Goal: Find specific page/section: Find specific page/section

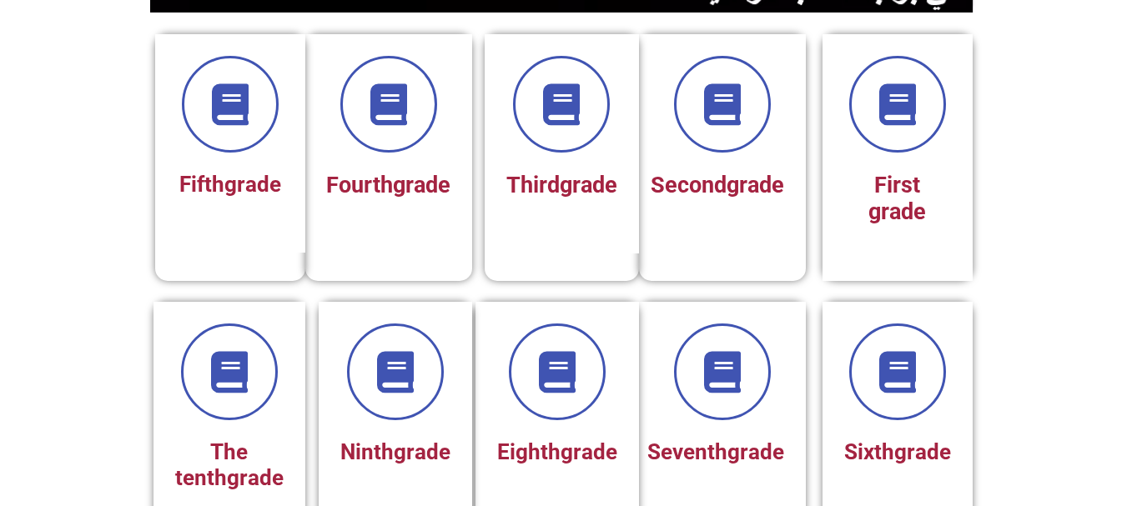
scroll to position [534, 0]
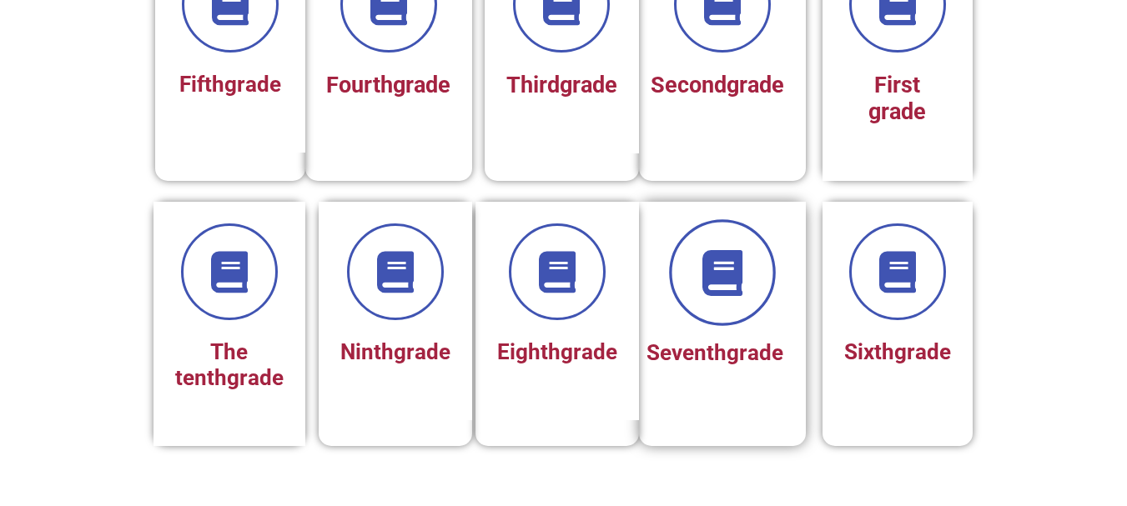
click at [733, 246] on span at bounding box center [722, 272] width 107 height 107
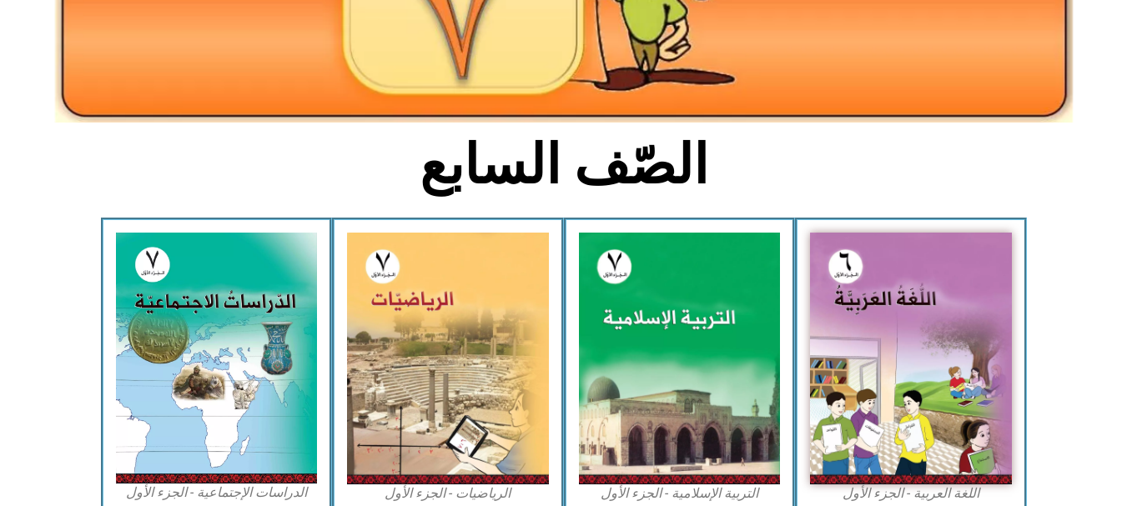
scroll to position [334, 0]
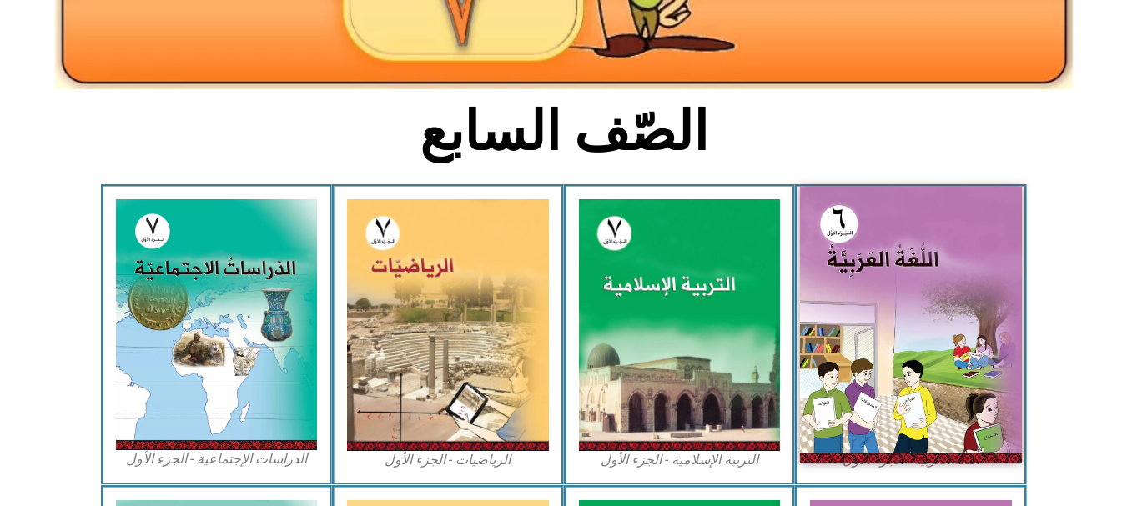
click at [940, 308] on img at bounding box center [911, 325] width 222 height 277
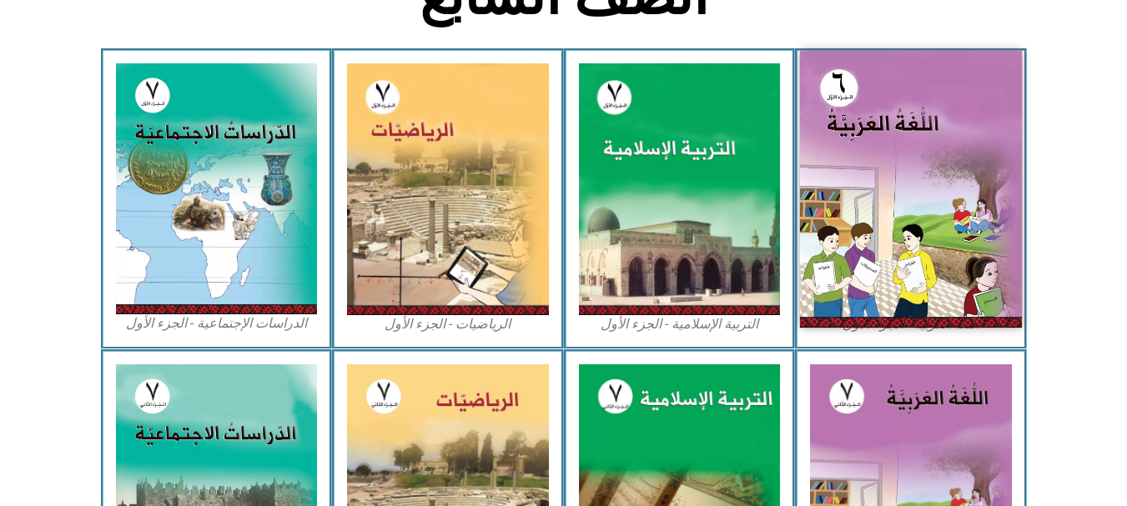
scroll to position [467, 0]
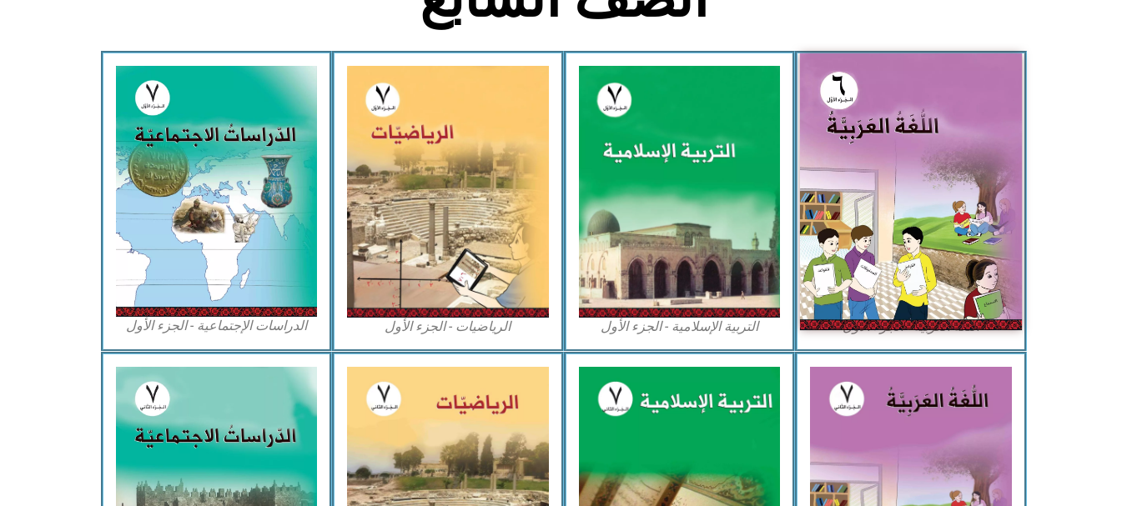
click at [940, 308] on img at bounding box center [911, 191] width 222 height 277
click at [892, 194] on img at bounding box center [911, 191] width 222 height 277
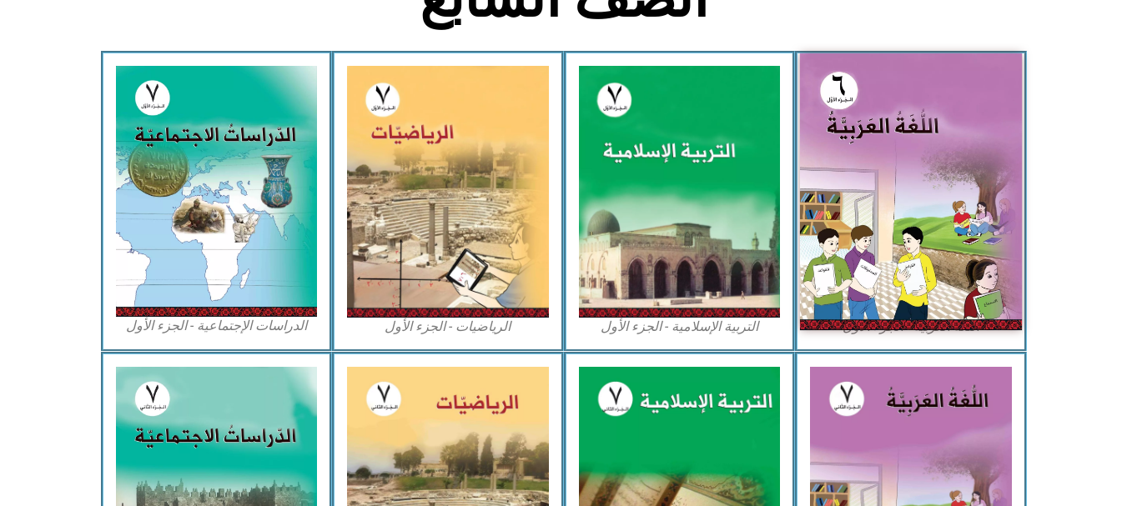
click at [892, 194] on img at bounding box center [911, 191] width 222 height 277
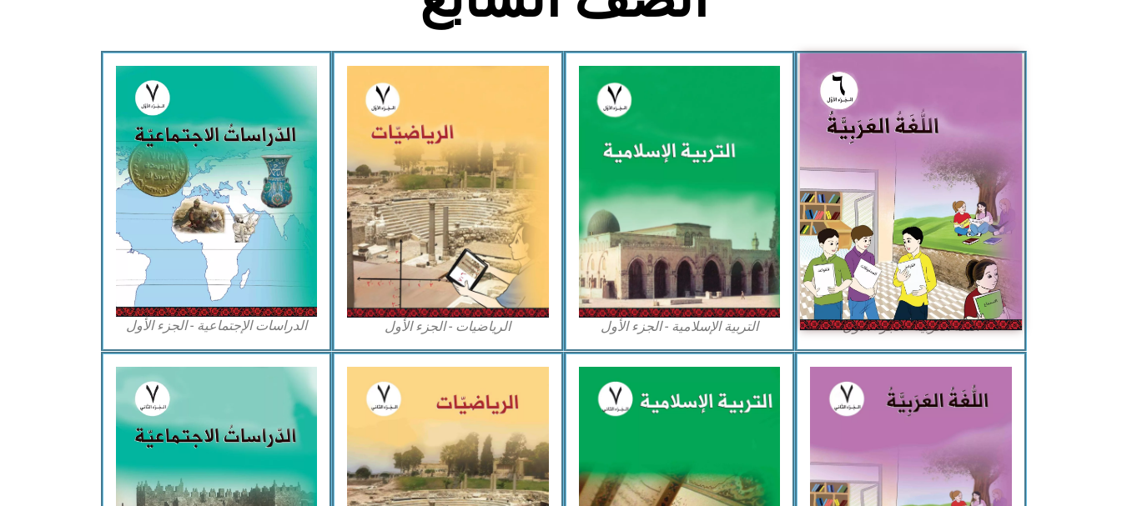
click at [892, 194] on img at bounding box center [911, 191] width 222 height 277
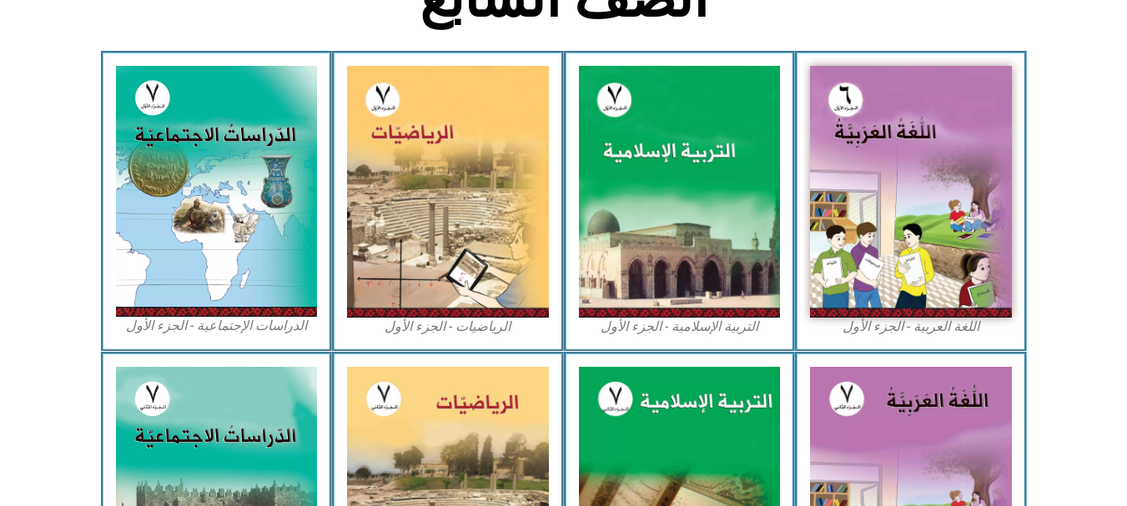
drag, startPoint x: 892, startPoint y: 194, endPoint x: 1125, endPoint y: -88, distance: 365.6
click at [1125, 0] on html "الصفحة الرئيسية الصف الأول الصف الثاني الصف الثالث الصف الرابع الصف الخامس الصف…" at bounding box center [563, 277] width 1127 height 1489
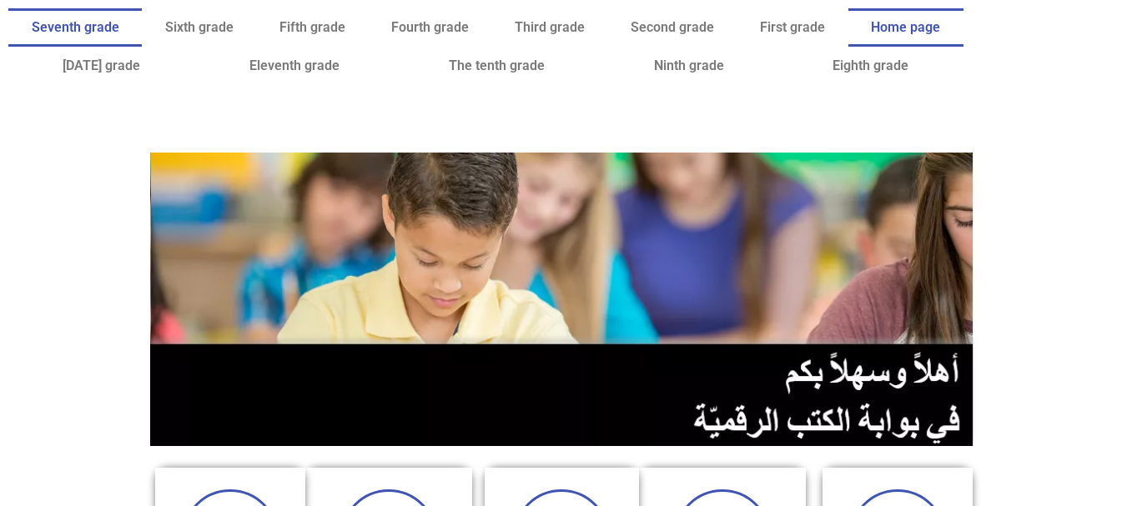
click at [142, 25] on link "Seventh grade" at bounding box center [74, 27] width 133 height 38
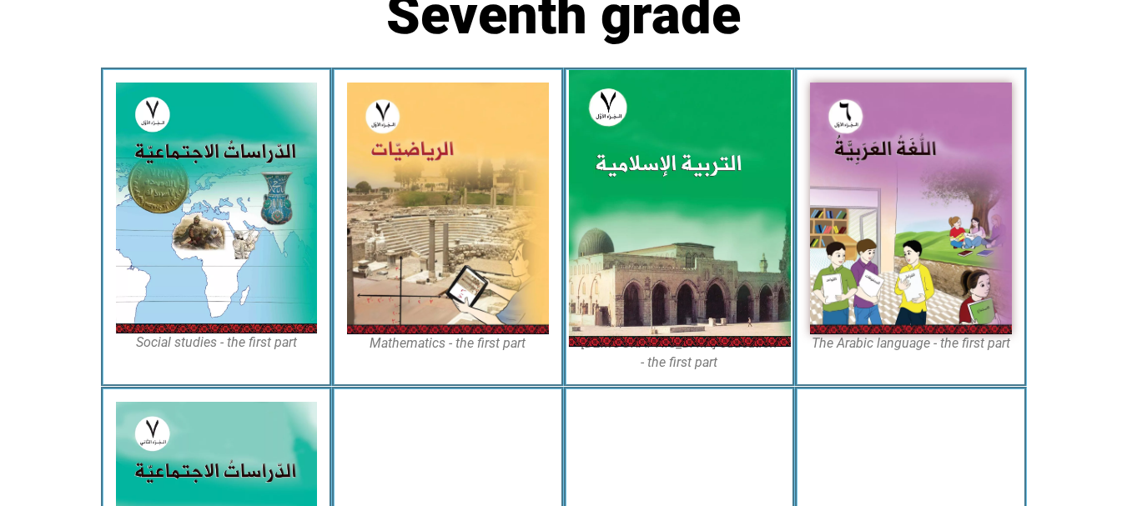
scroll to position [450, 0]
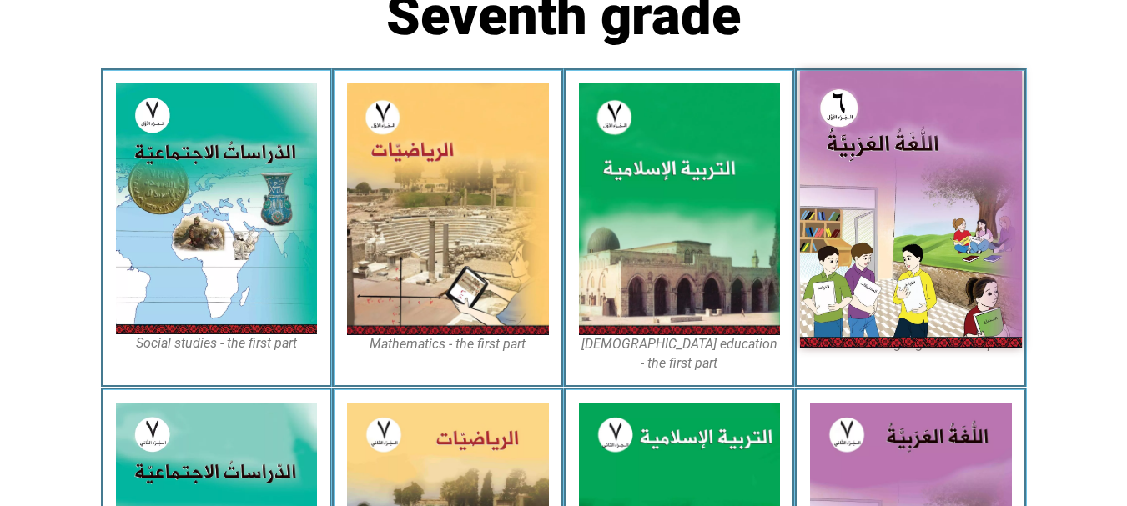
click at [811, 117] on img at bounding box center [911, 209] width 222 height 277
click at [878, 118] on img at bounding box center [911, 209] width 222 height 277
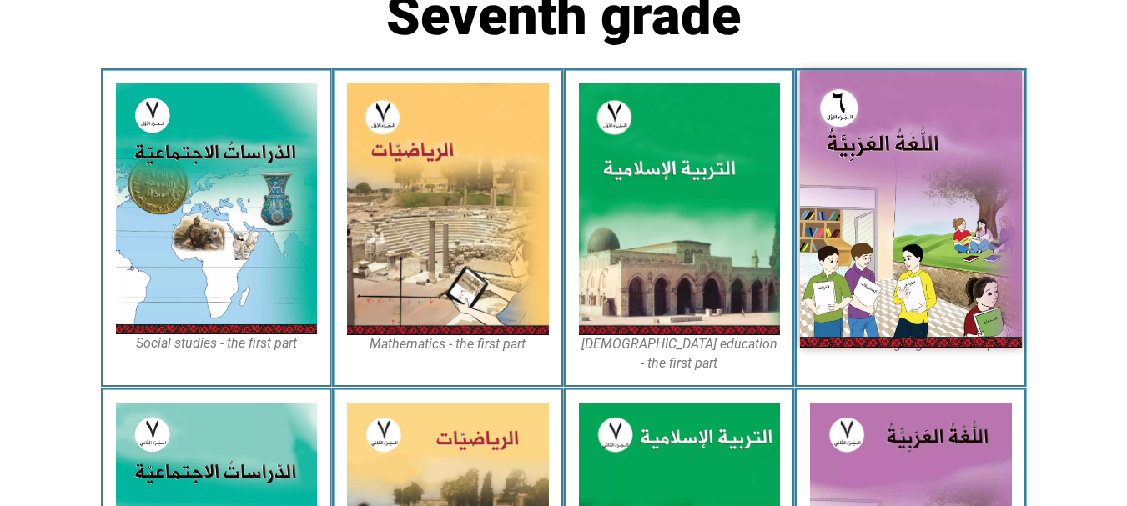
click at [878, 118] on img at bounding box center [911, 209] width 222 height 277
click at [888, 196] on img at bounding box center [911, 209] width 222 height 277
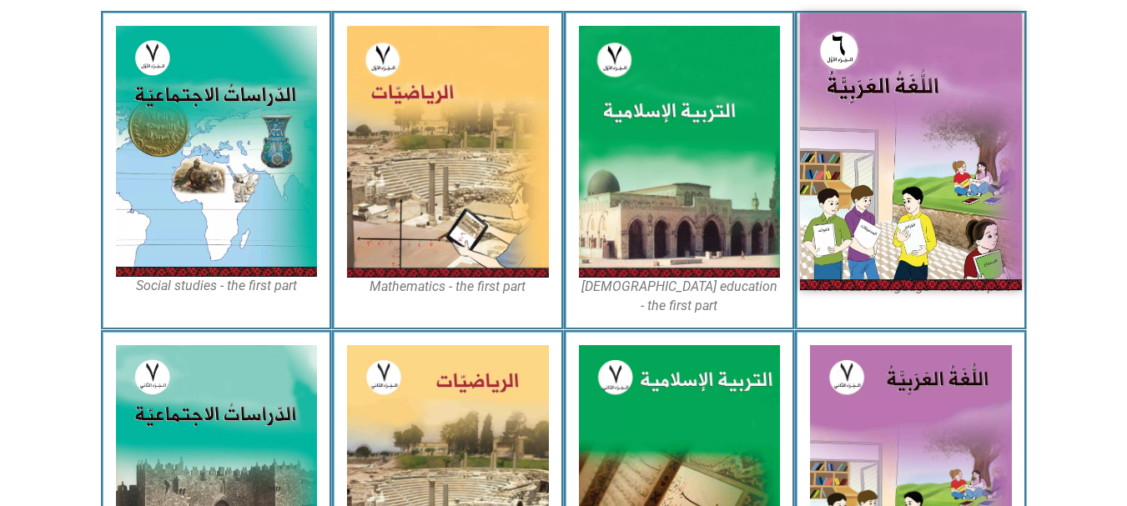
scroll to position [500, 0]
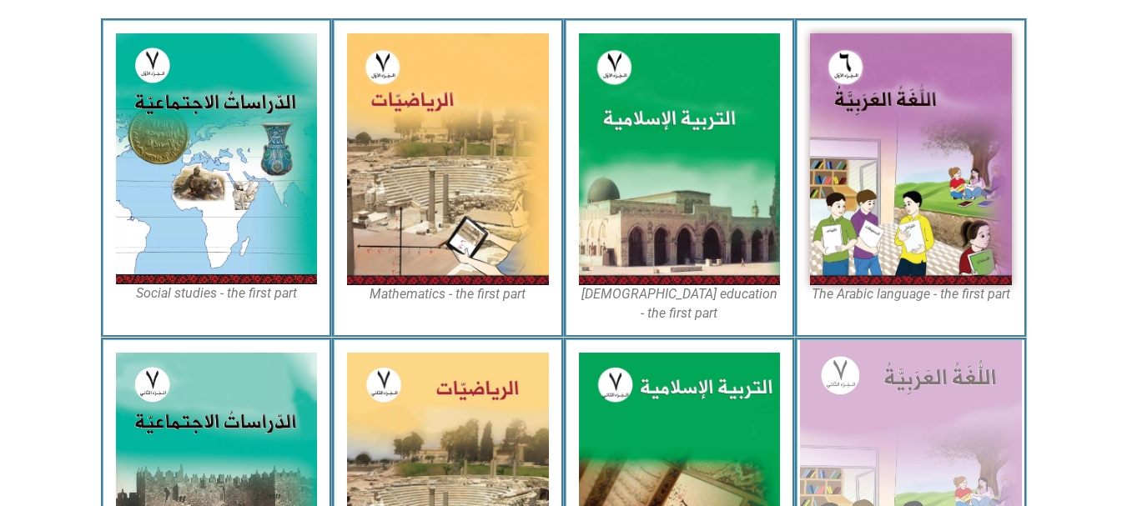
click at [897, 362] on img at bounding box center [911, 478] width 222 height 277
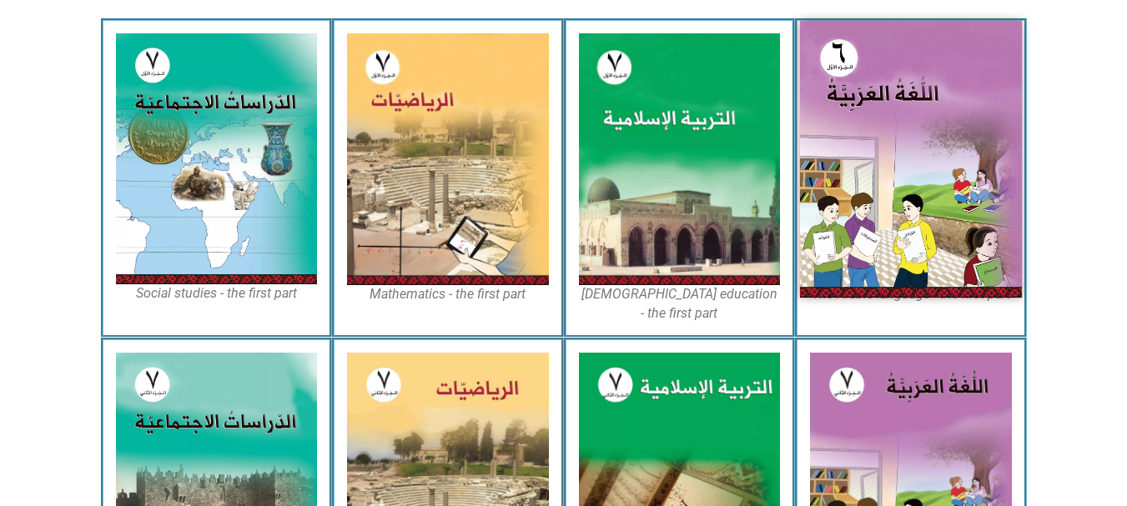
click at [845, 182] on img at bounding box center [911, 159] width 222 height 277
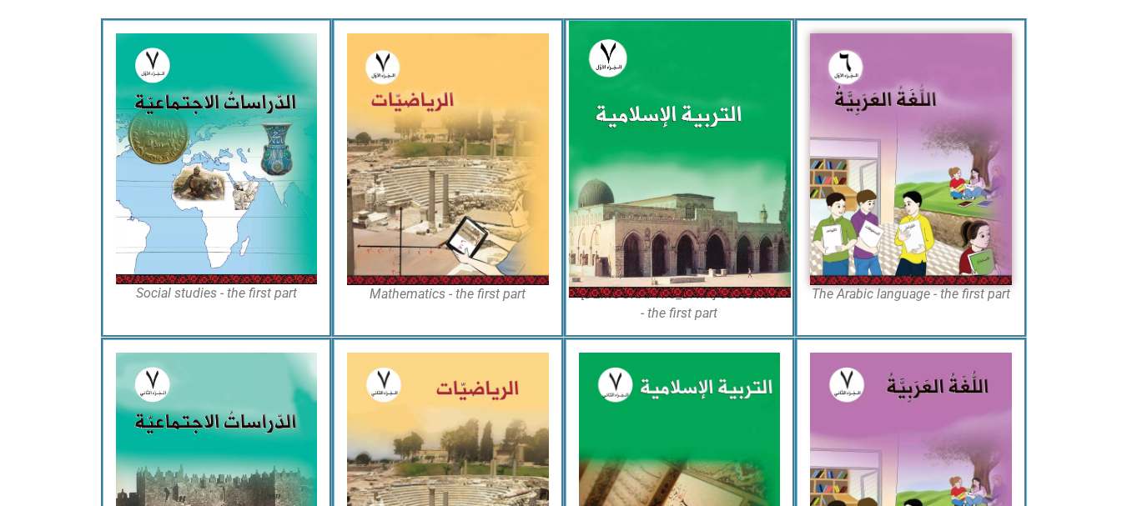
click at [710, 186] on img at bounding box center [679, 159] width 222 height 277
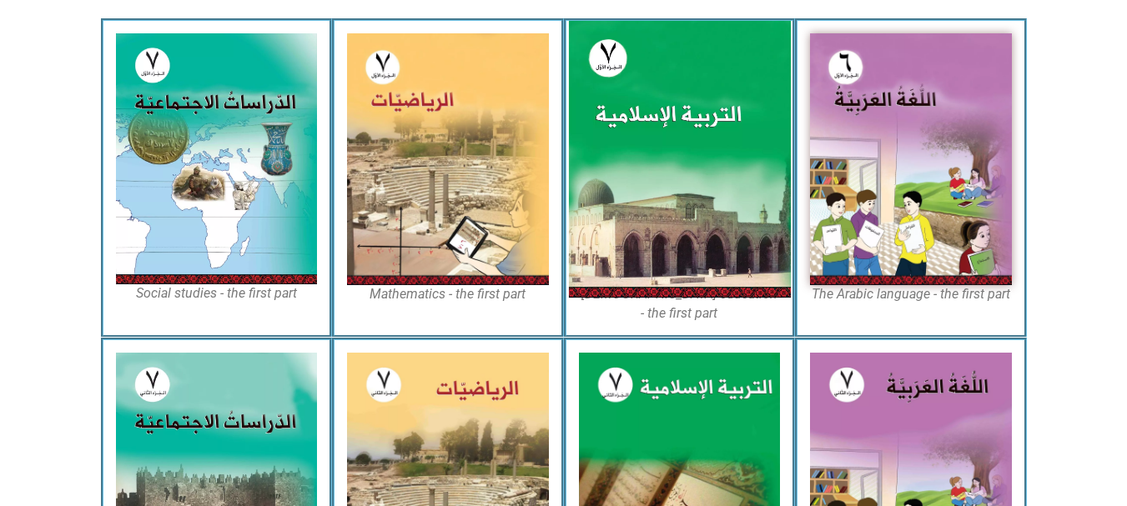
click at [710, 186] on img at bounding box center [679, 159] width 222 height 277
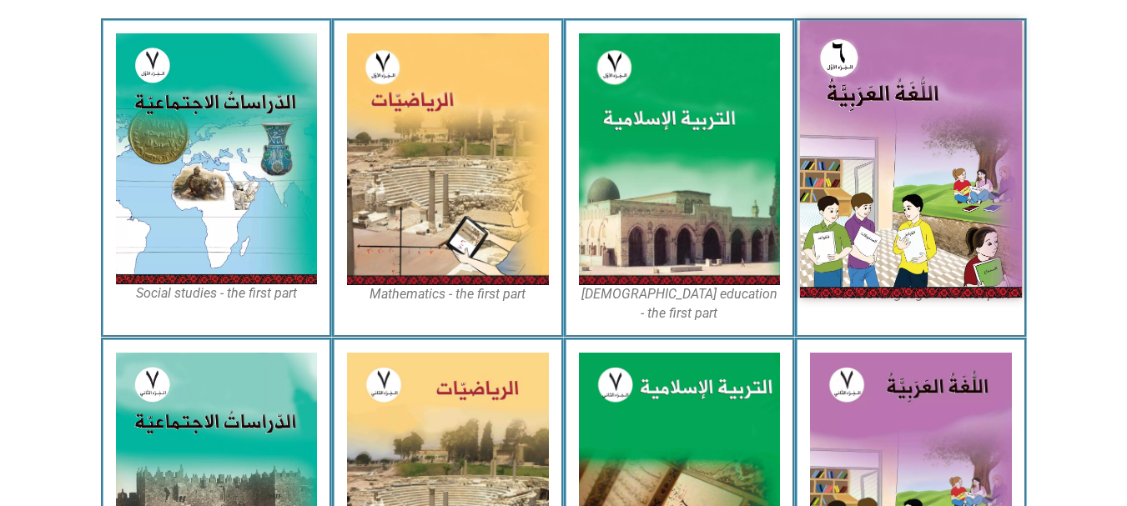
click at [858, 147] on img at bounding box center [911, 159] width 222 height 277
drag, startPoint x: 858, startPoint y: 147, endPoint x: 893, endPoint y: 86, distance: 70.3
click at [893, 86] on img at bounding box center [911, 159] width 222 height 277
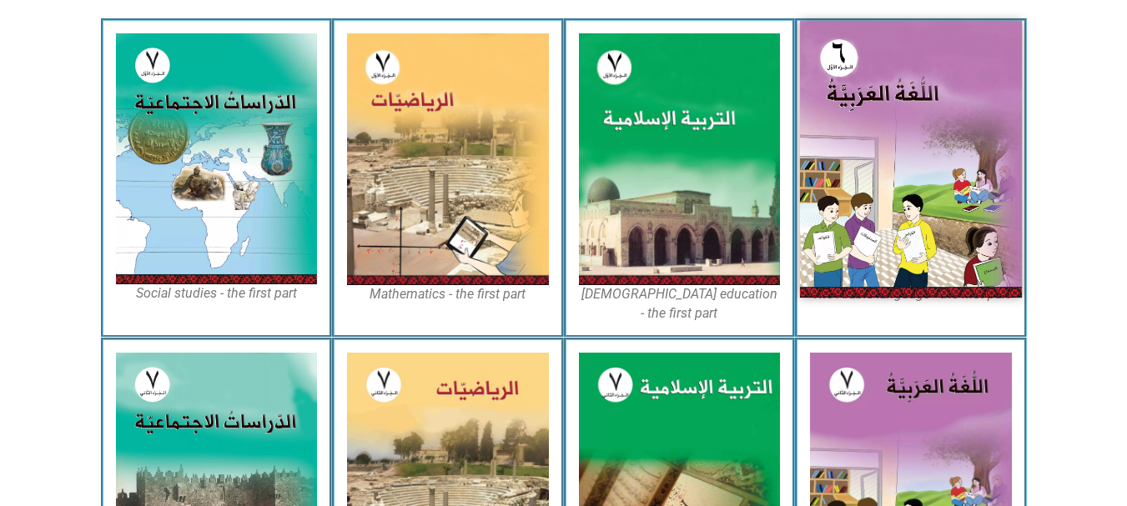
click at [893, 86] on img at bounding box center [911, 159] width 222 height 277
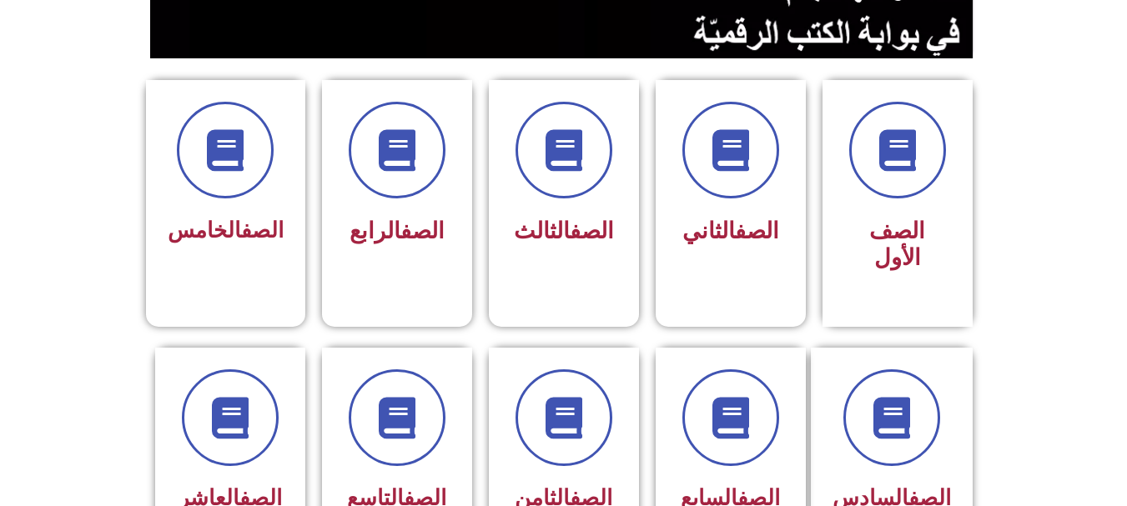
scroll to position [563, 0]
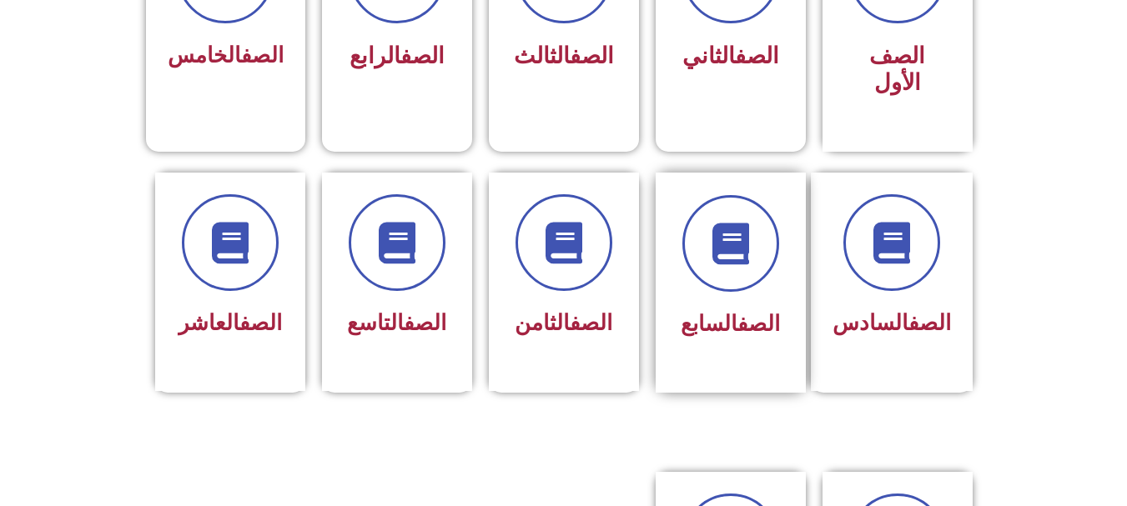
click at [713, 311] on span "الصف السابع" at bounding box center [730, 323] width 99 height 25
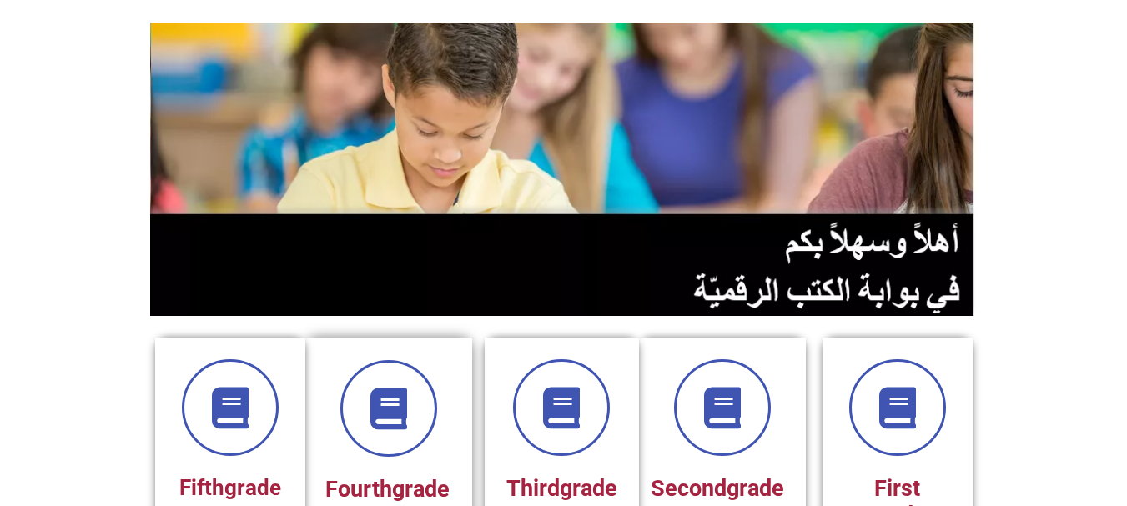
scroll to position [0, 0]
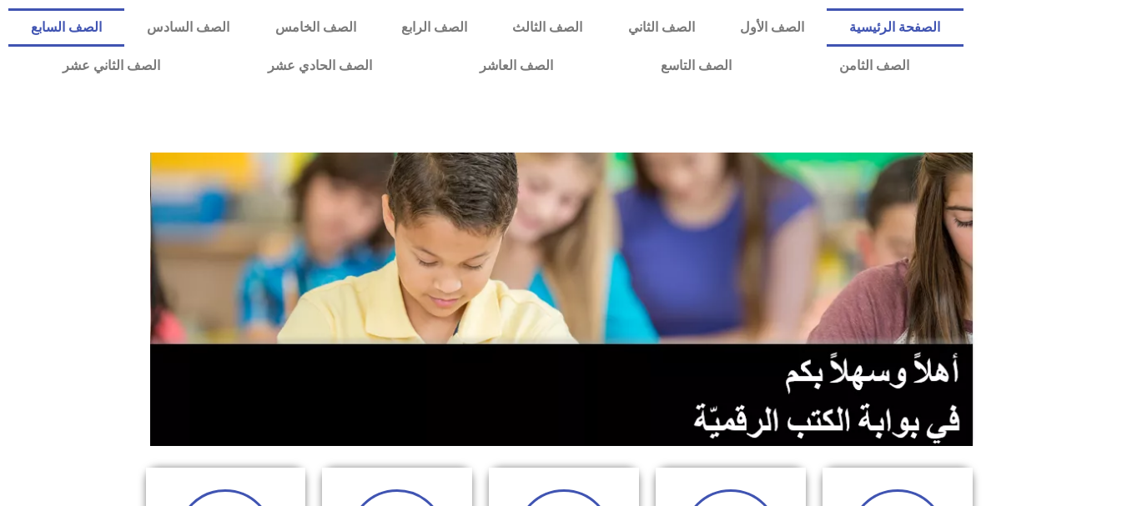
click at [124, 23] on link "الصف السابع" at bounding box center [66, 27] width 116 height 38
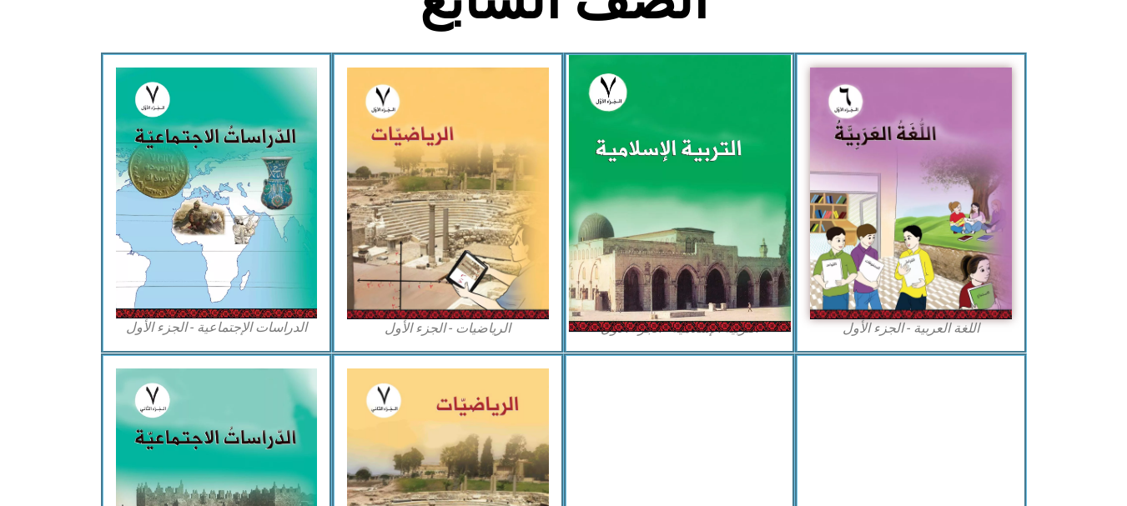
scroll to position [470, 0]
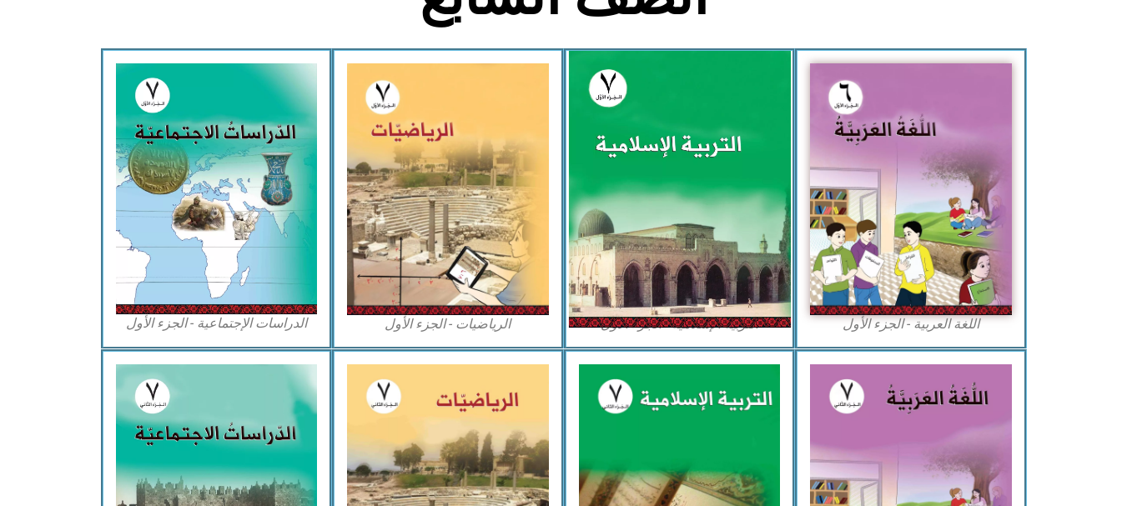
click at [678, 247] on img at bounding box center [679, 189] width 222 height 277
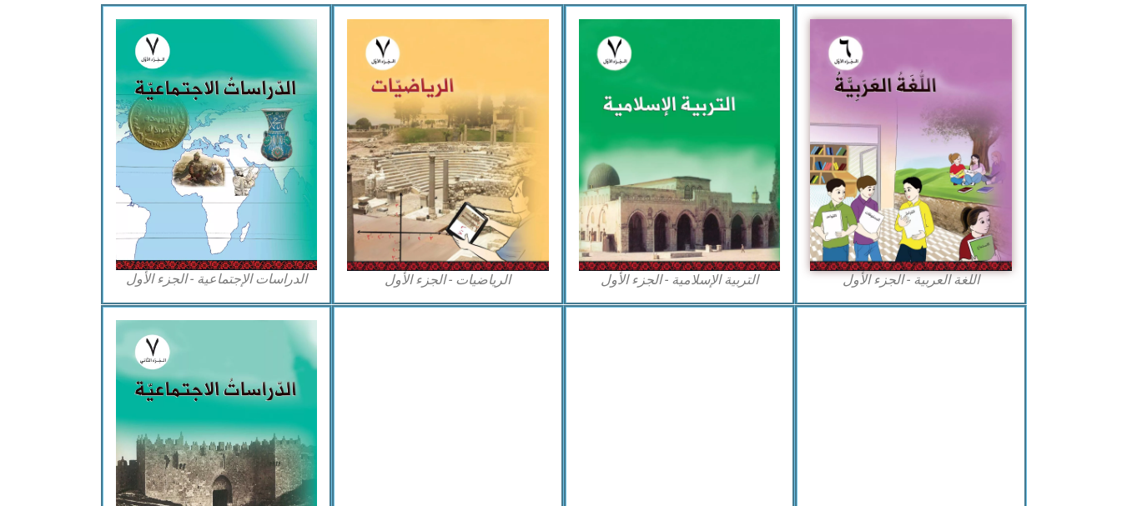
scroll to position [515, 0]
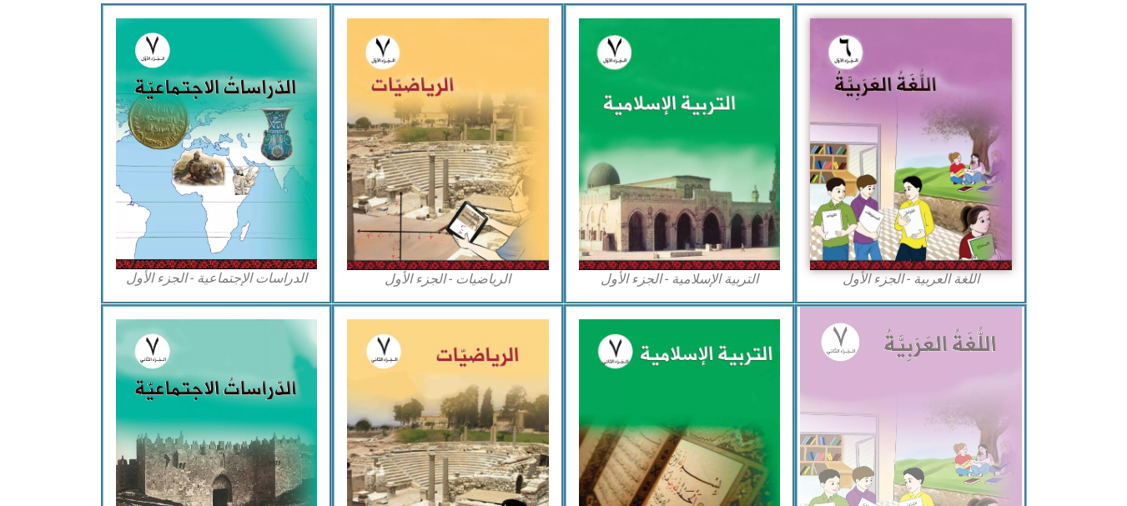
click at [873, 405] on img at bounding box center [911, 444] width 222 height 277
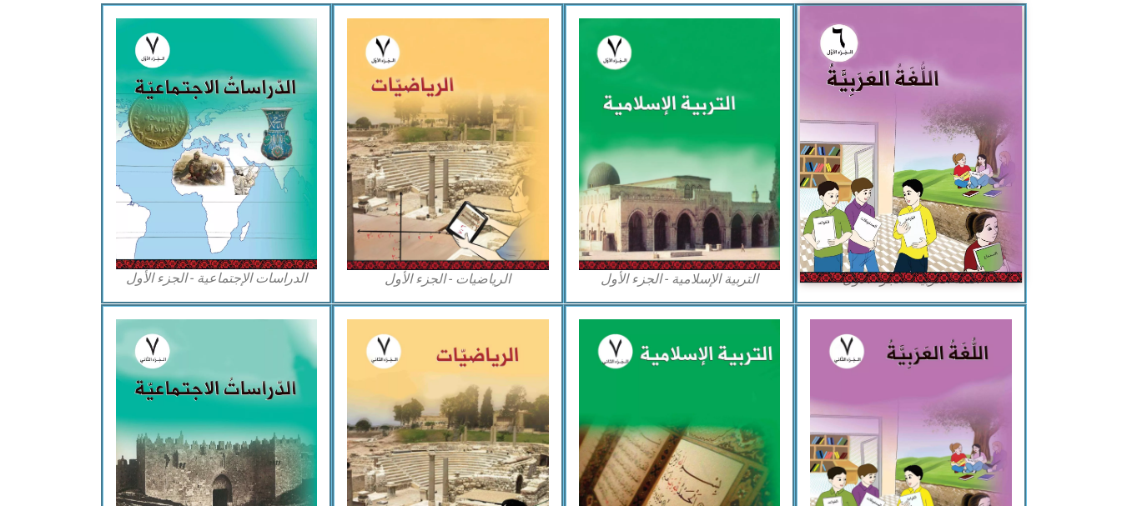
click at [842, 233] on img at bounding box center [911, 144] width 222 height 277
drag, startPoint x: 842, startPoint y: 233, endPoint x: 848, endPoint y: 73, distance: 160.3
click at [936, 132] on img at bounding box center [911, 144] width 222 height 277
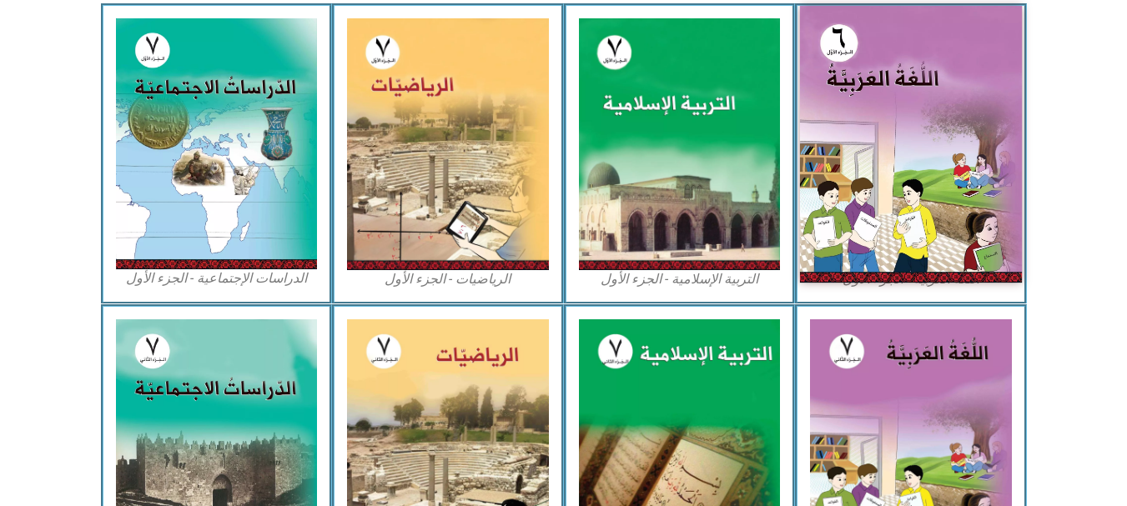
click at [936, 132] on img at bounding box center [911, 144] width 222 height 277
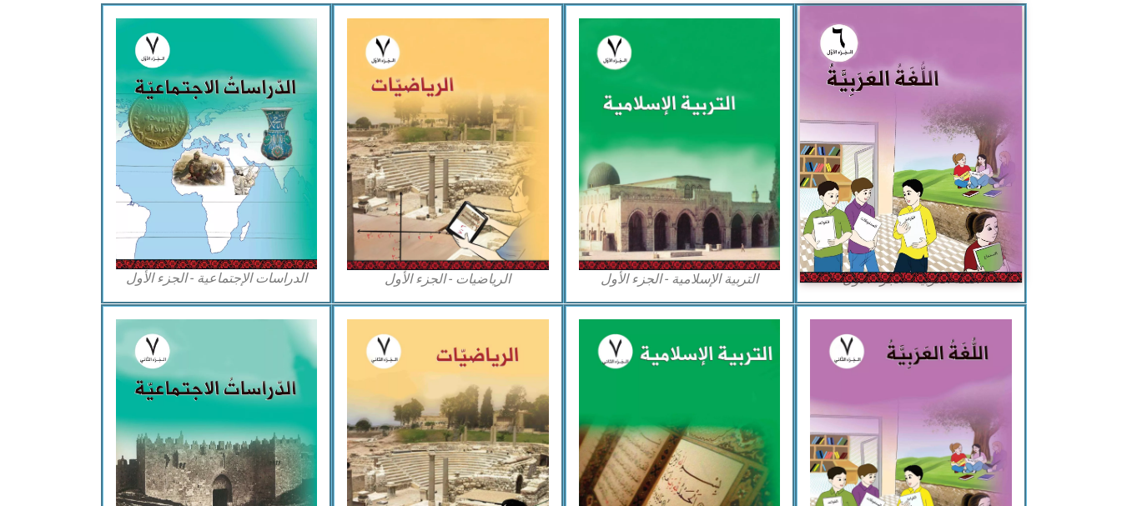
click at [932, 125] on img at bounding box center [911, 144] width 222 height 277
click at [932, 130] on img at bounding box center [911, 144] width 222 height 277
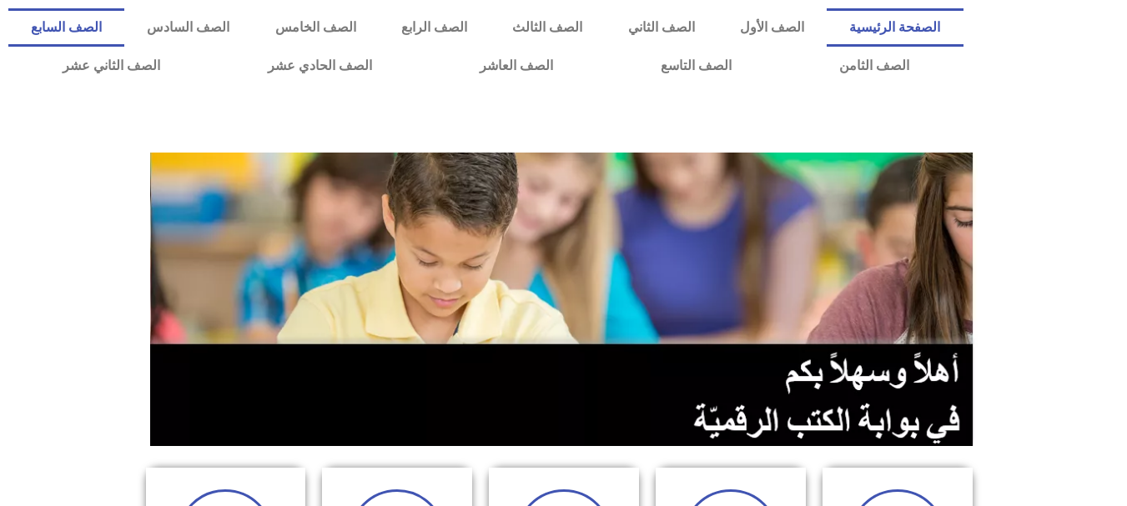
click at [124, 28] on link "الصف السابع" at bounding box center [66, 27] width 116 height 38
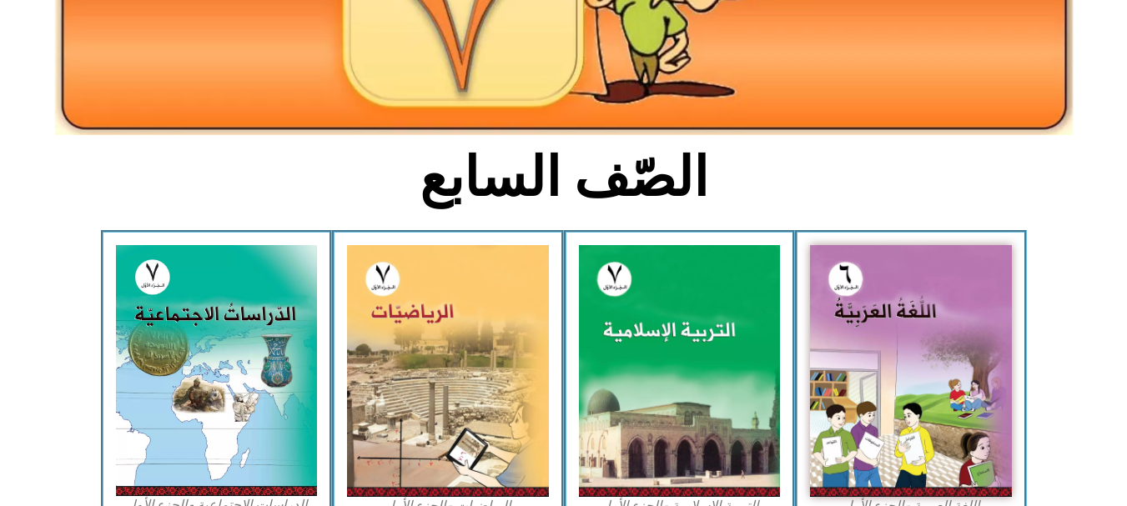
scroll to position [300, 0]
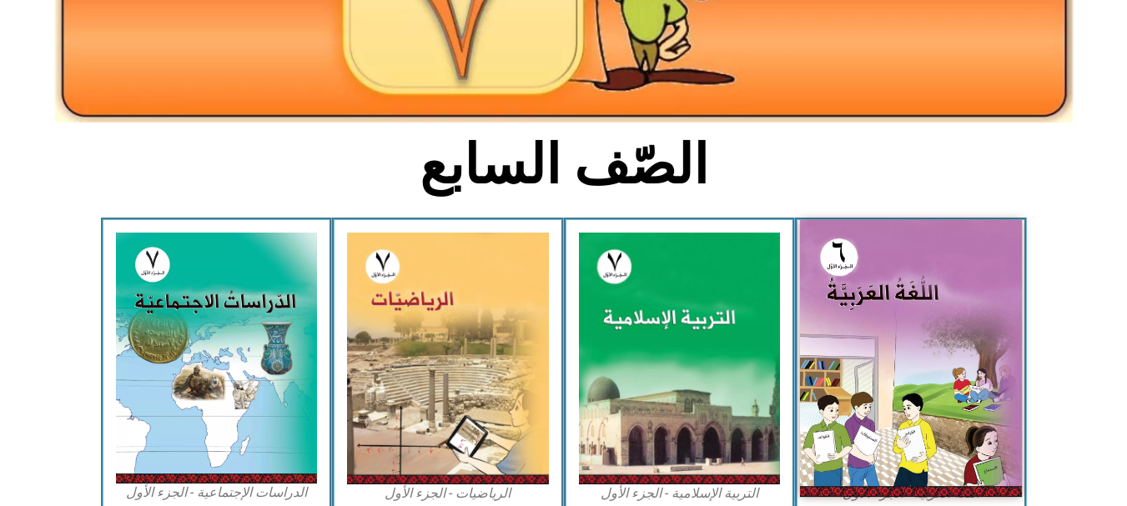
click at [916, 287] on img at bounding box center [911, 358] width 222 height 277
click at [933, 341] on img at bounding box center [911, 358] width 222 height 277
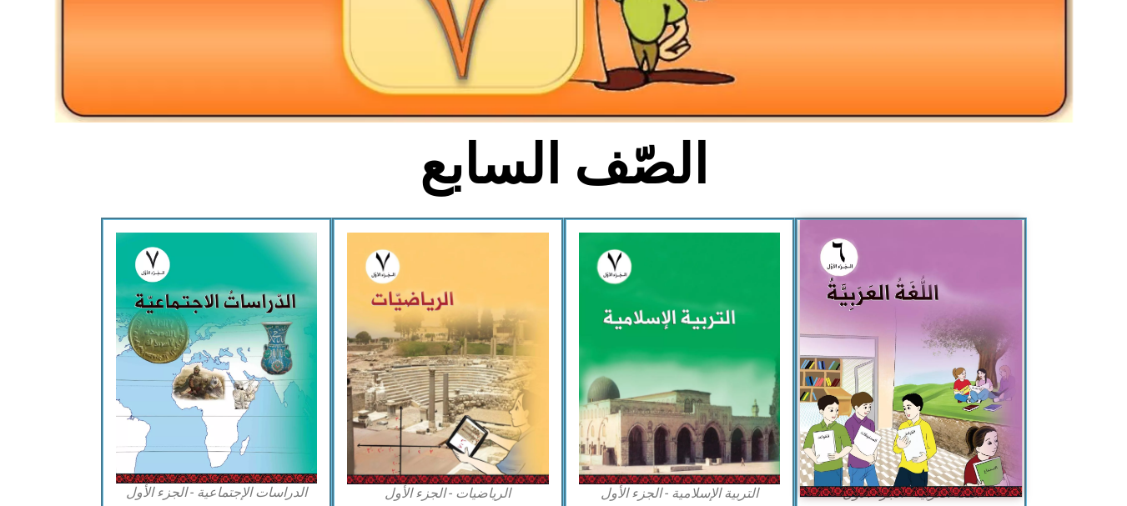
click at [933, 341] on img at bounding box center [911, 358] width 222 height 277
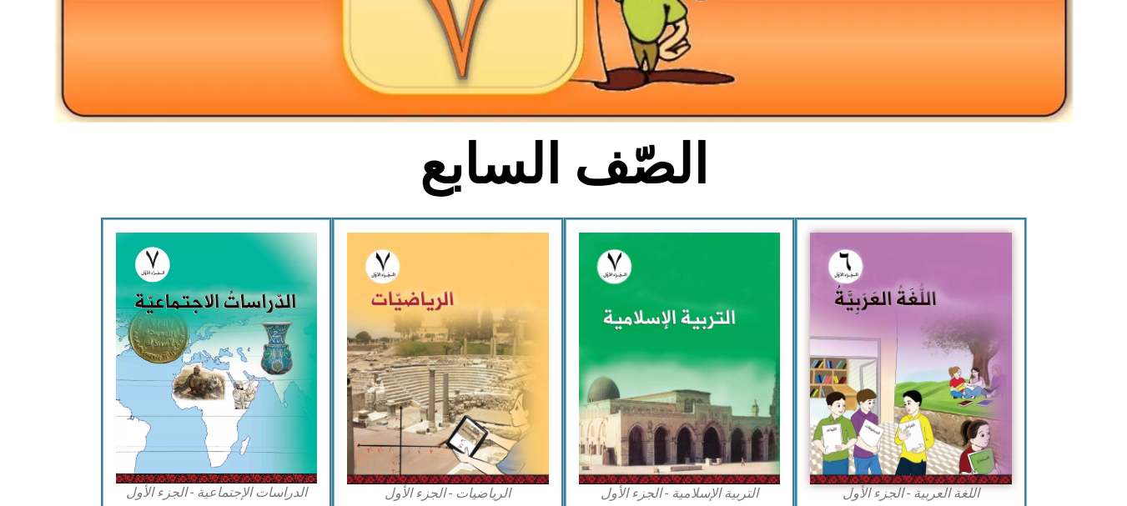
drag, startPoint x: 430, startPoint y: 201, endPoint x: 463, endPoint y: 32, distance: 172.4
click at [435, 161] on div "الصّف السابع" at bounding box center [563, 174] width 555 height 87
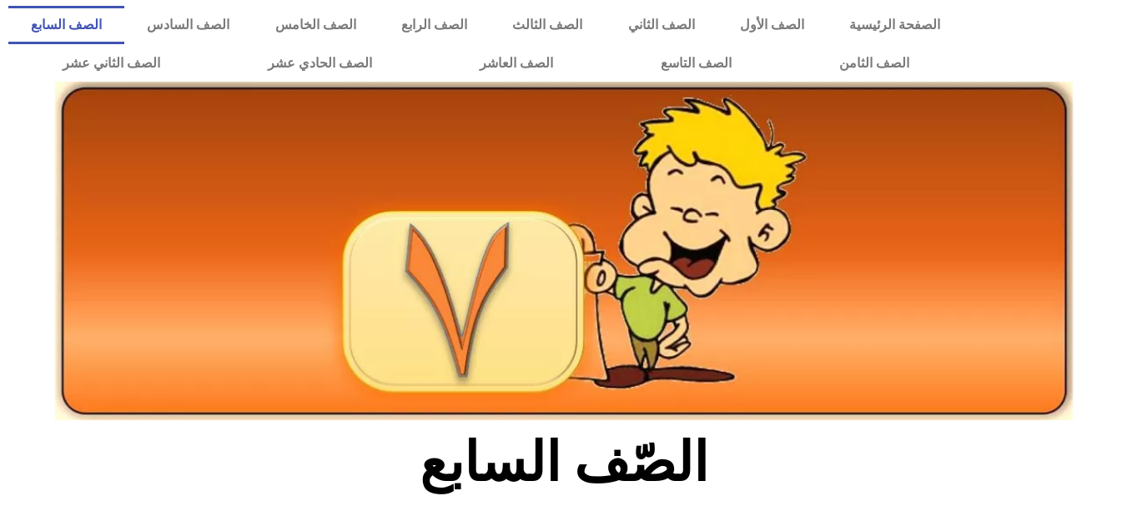
scroll to position [0, 0]
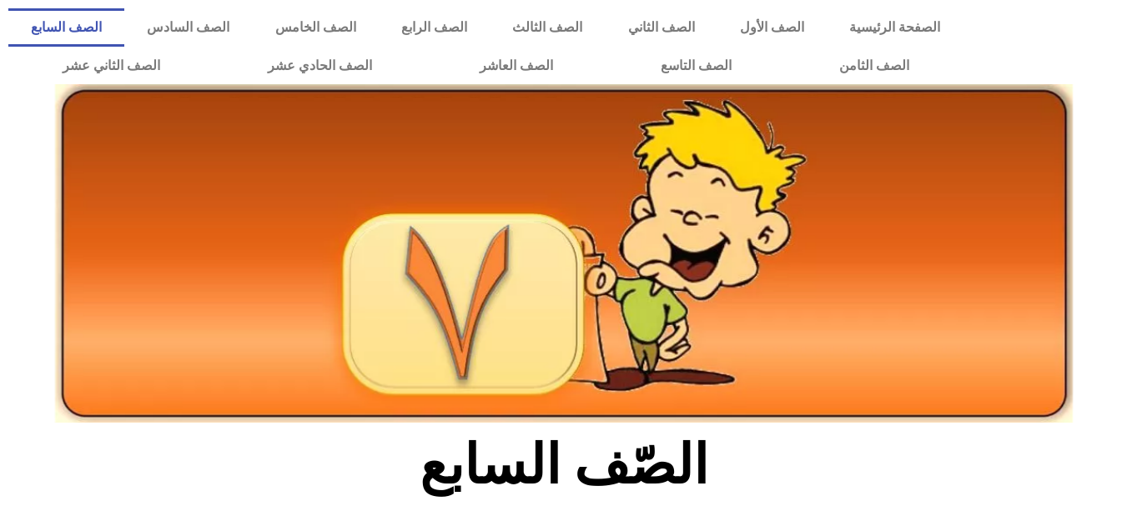
click at [124, 23] on link "الصف السابع" at bounding box center [66, 27] width 116 height 38
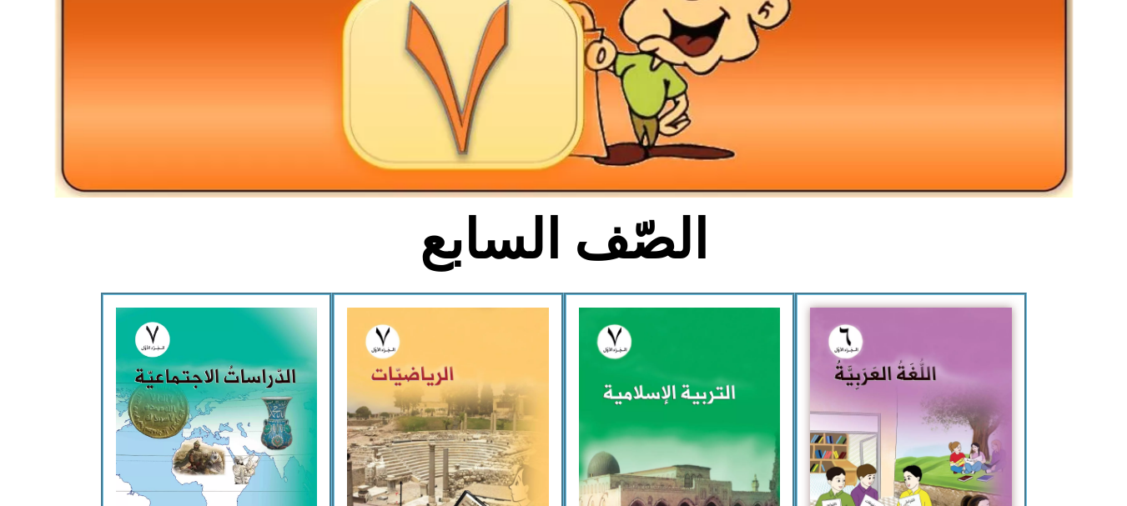
scroll to position [234, 0]
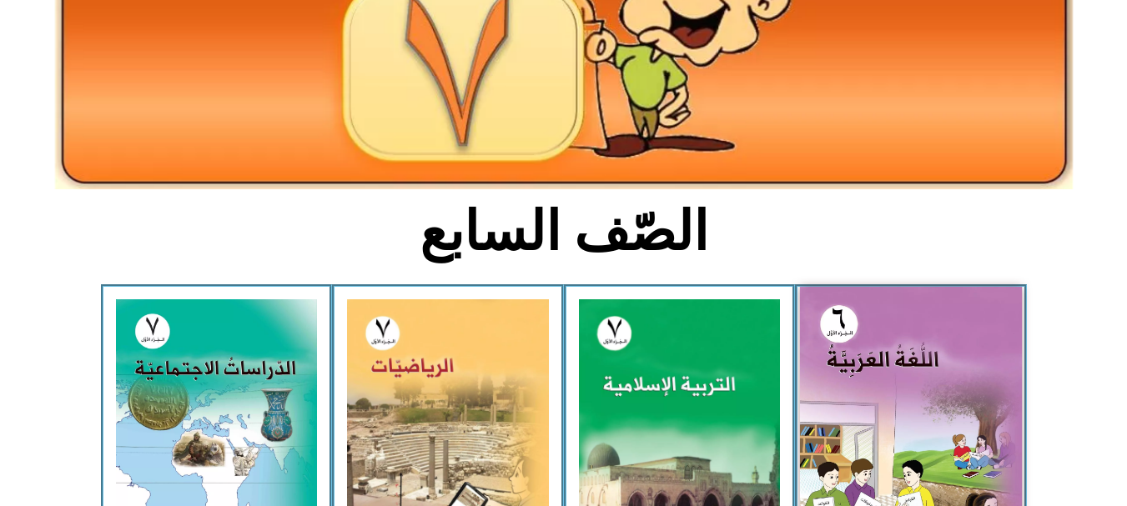
click at [946, 370] on img at bounding box center [911, 425] width 222 height 277
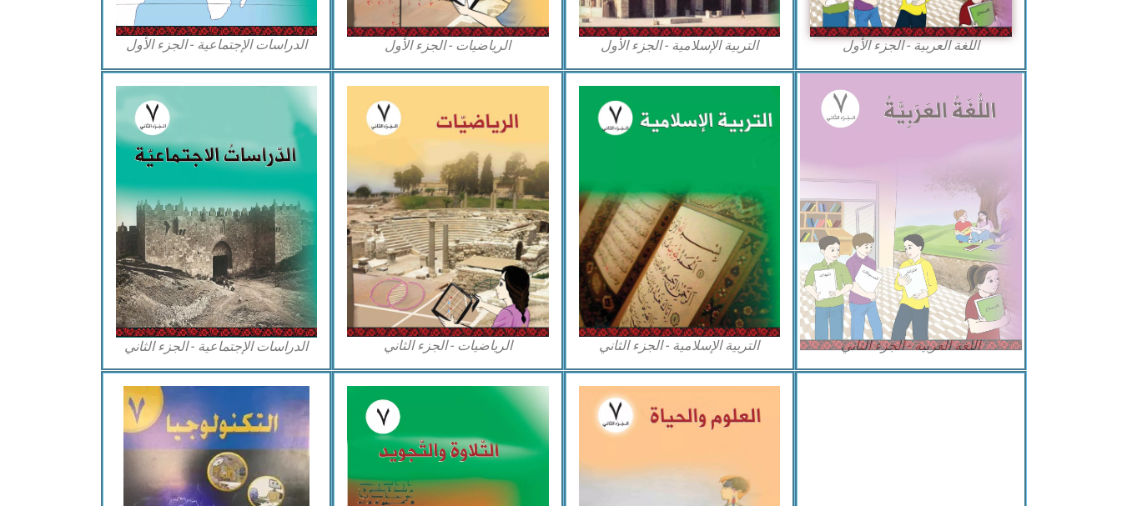
scroll to position [768, 0]
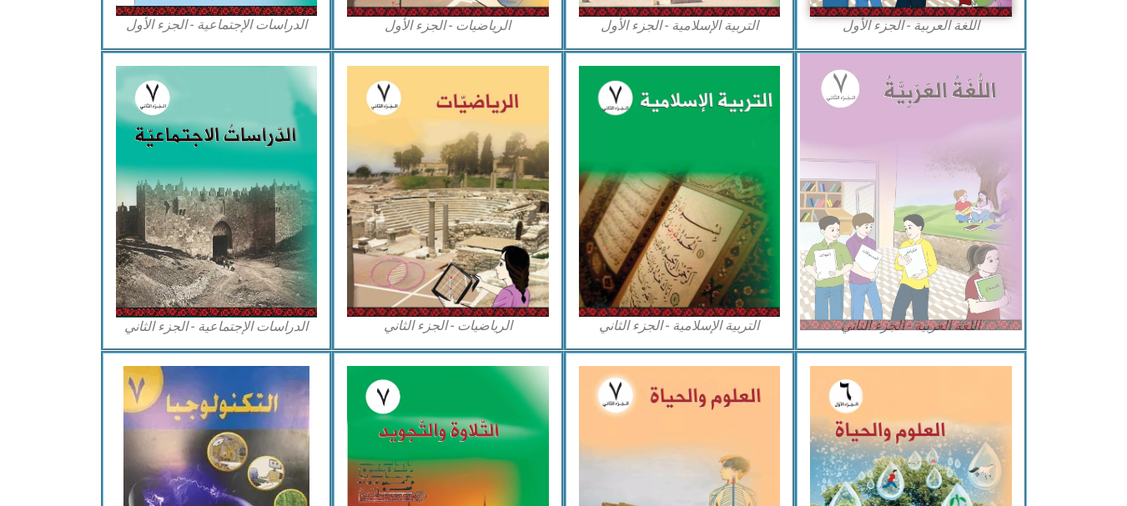
click at [893, 172] on img at bounding box center [911, 191] width 222 height 277
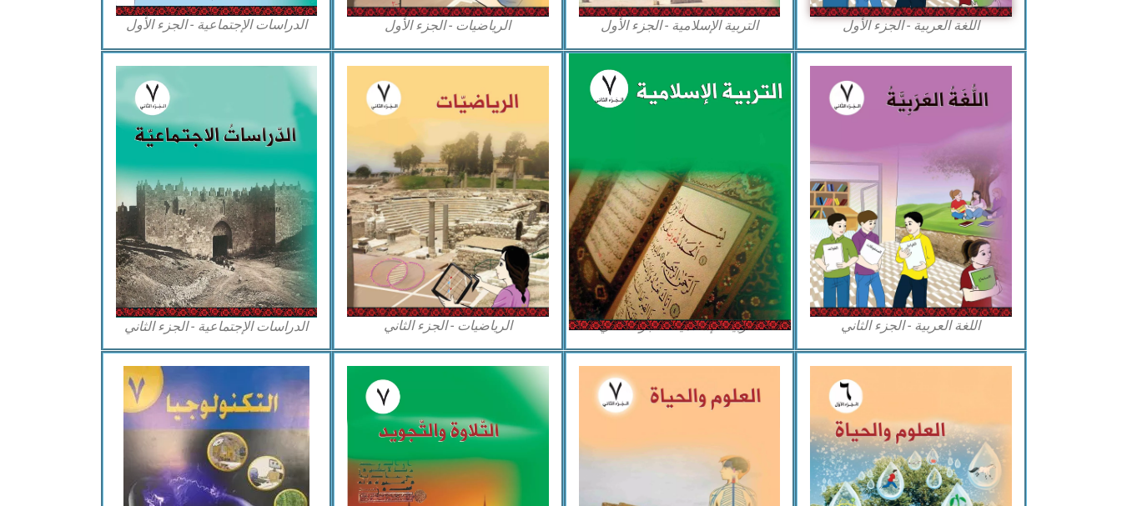
click at [601, 191] on img at bounding box center [679, 191] width 222 height 277
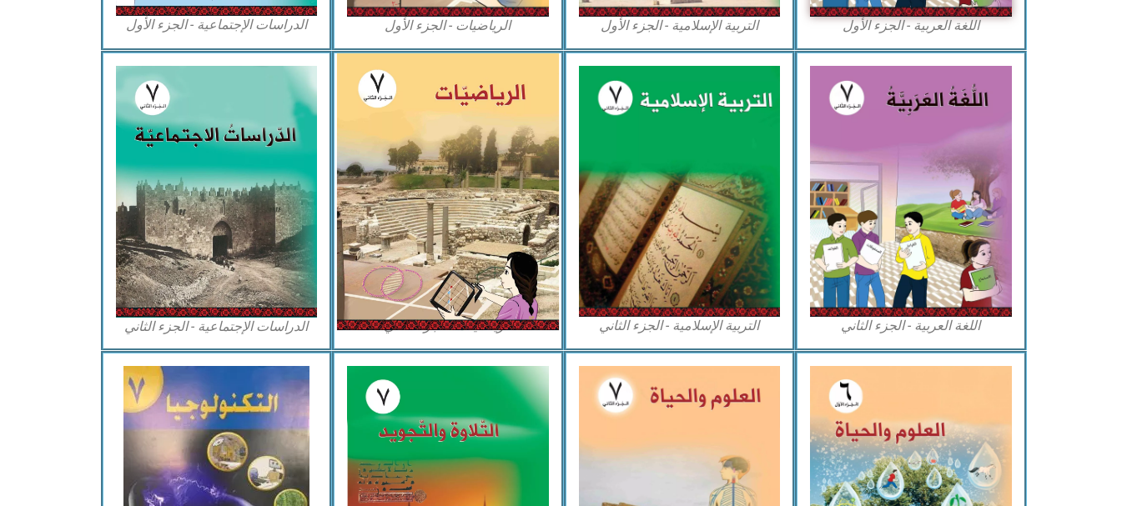
click at [460, 199] on img at bounding box center [448, 191] width 222 height 277
